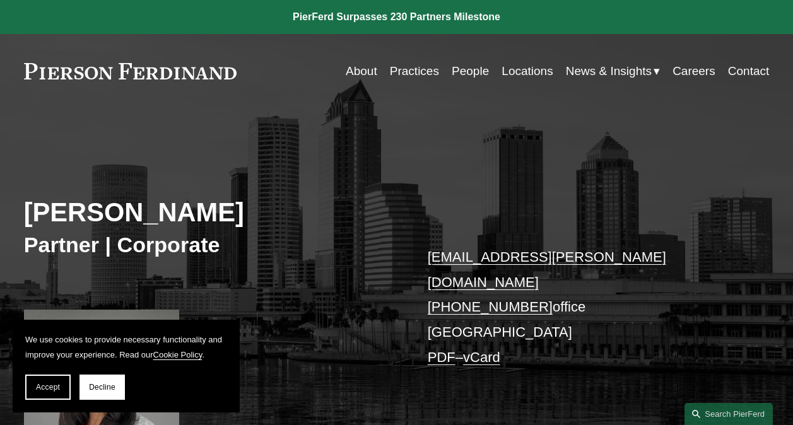
click at [508, 72] on link "Locations" at bounding box center [526, 71] width 51 height 24
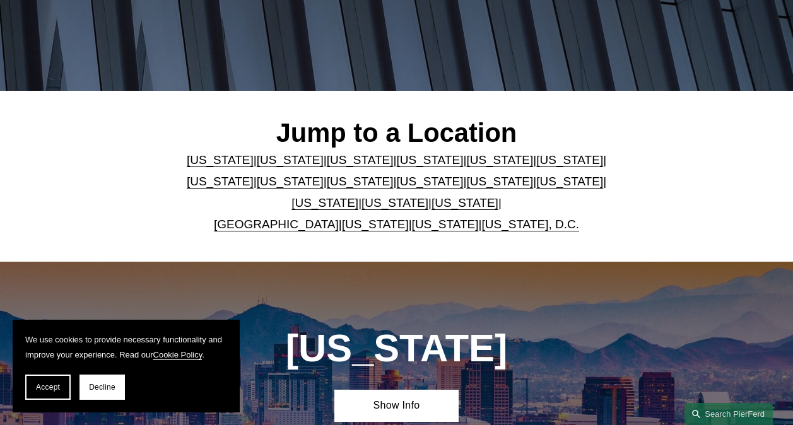
scroll to position [252, 0]
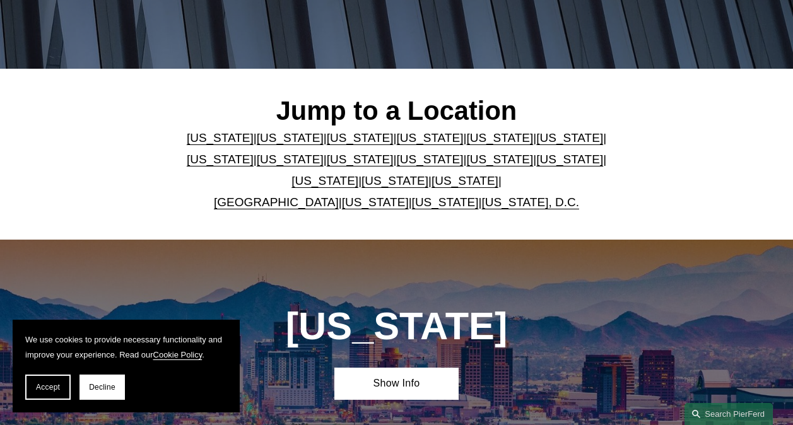
click at [467, 139] on link "[US_STATE]" at bounding box center [499, 137] width 67 height 13
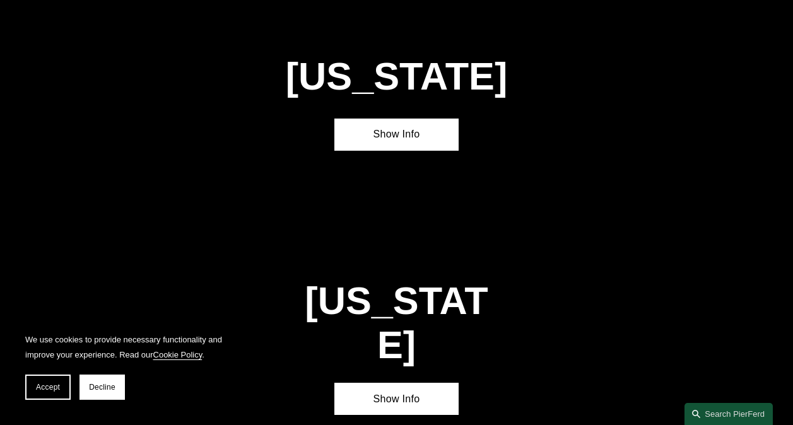
scroll to position [1403, 0]
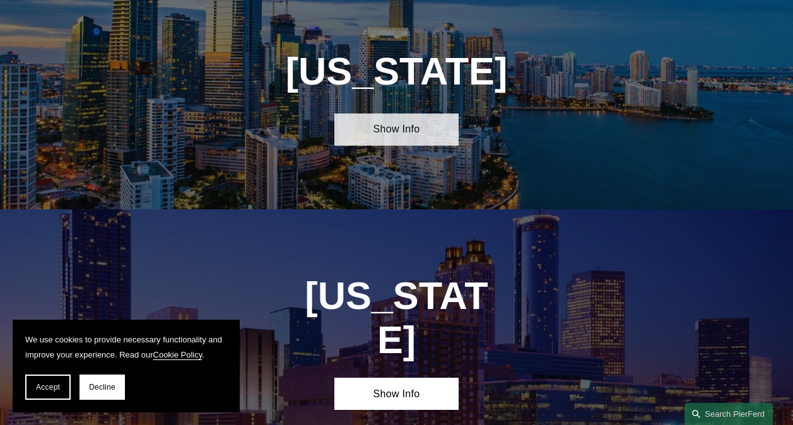
click at [420, 146] on link "Show Info" at bounding box center [396, 130] width 124 height 32
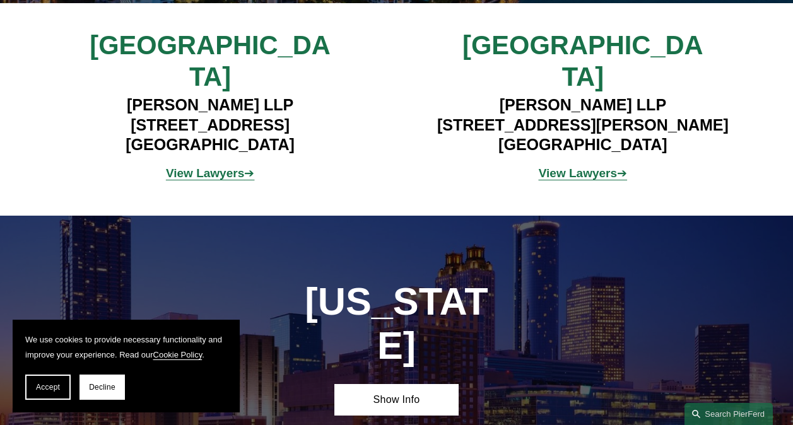
scroll to position [1593, 0]
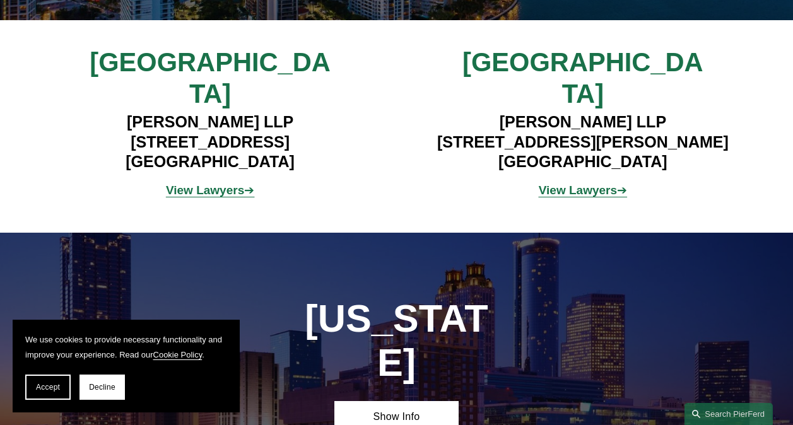
click at [577, 184] on strong "View Lawyers" at bounding box center [578, 190] width 78 height 13
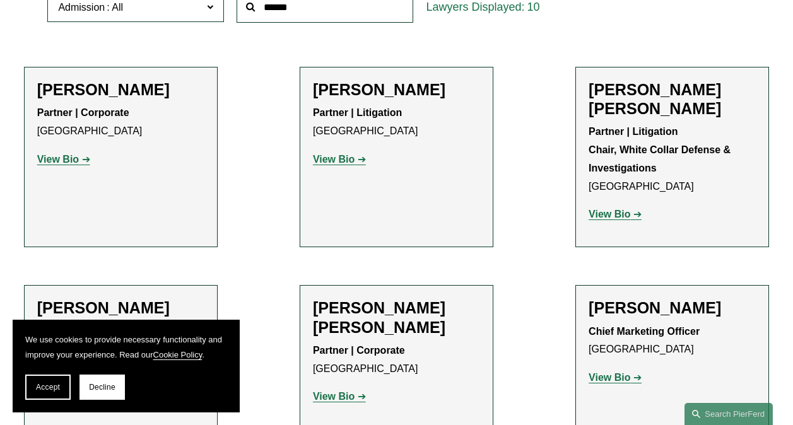
scroll to position [442, 0]
click at [49, 161] on strong "View Bio" at bounding box center [58, 158] width 42 height 11
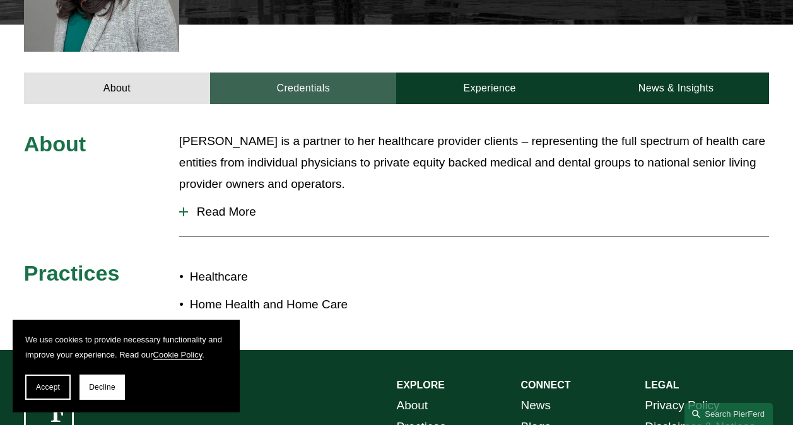
scroll to position [505, 0]
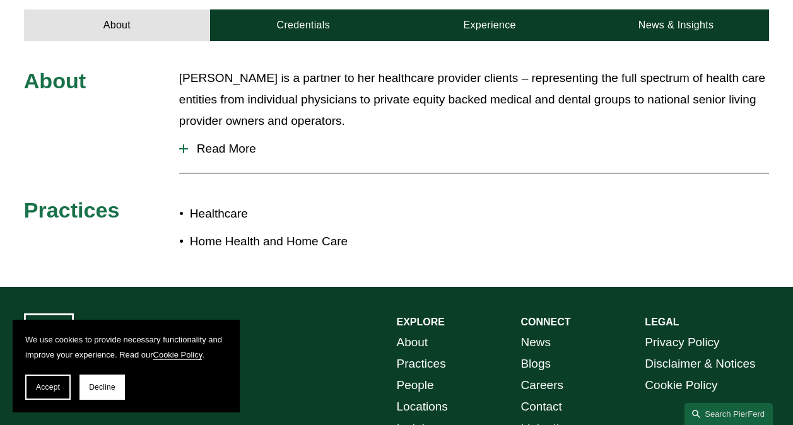
click at [184, 144] on div at bounding box center [183, 148] width 1 height 9
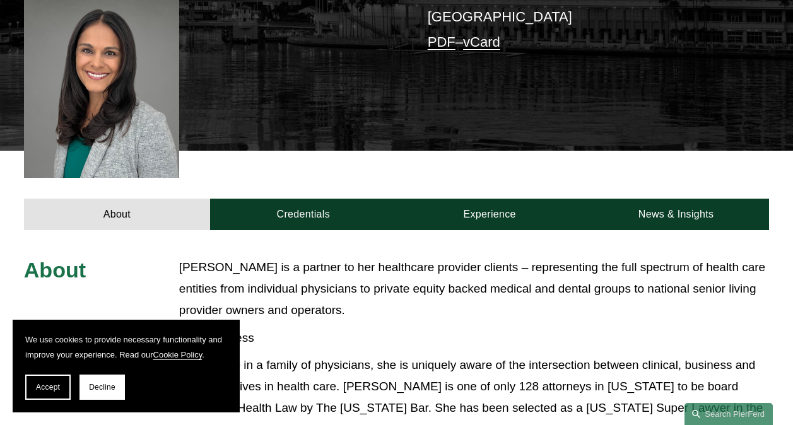
scroll to position [126, 0]
